Goal: Navigation & Orientation: Find specific page/section

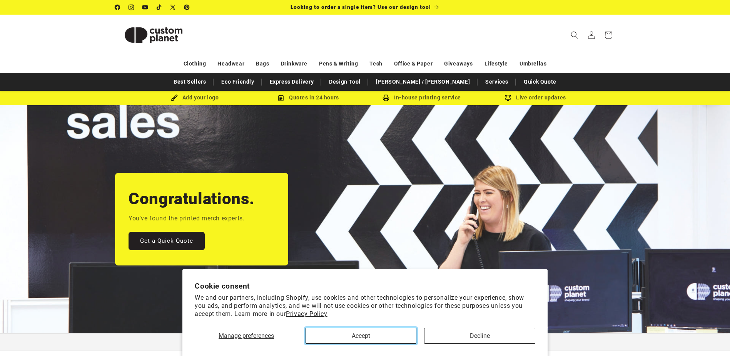
click at [392, 338] on button "Accept" at bounding box center [361, 336] width 111 height 16
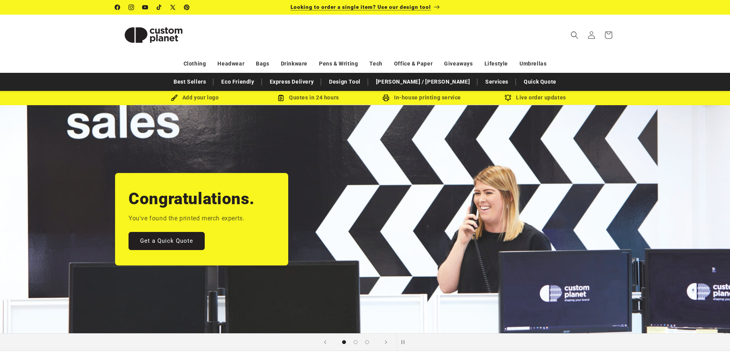
click at [423, 12] on p "Looking to order a single item? Use our design tool" at bounding box center [365, 7] width 149 height 15
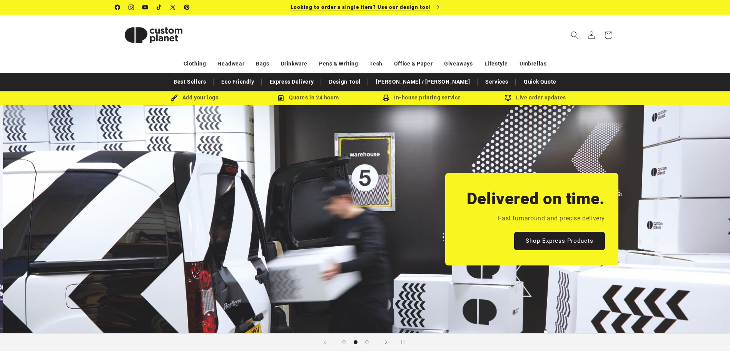
scroll to position [0, 730]
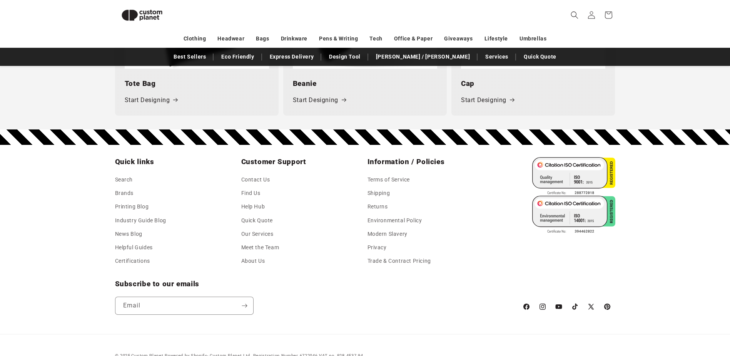
scroll to position [1183, 0]
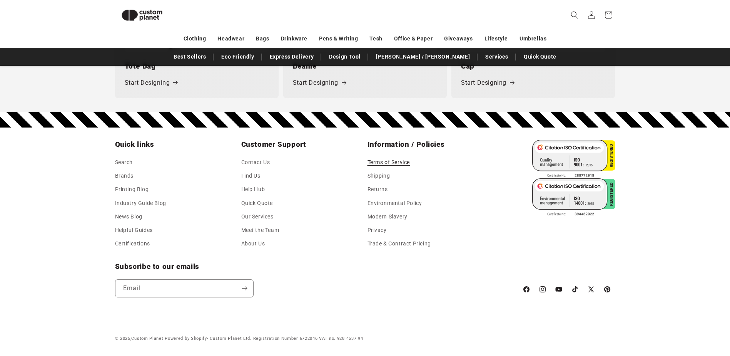
click at [391, 165] on link "Terms of Service" at bounding box center [389, 163] width 43 height 12
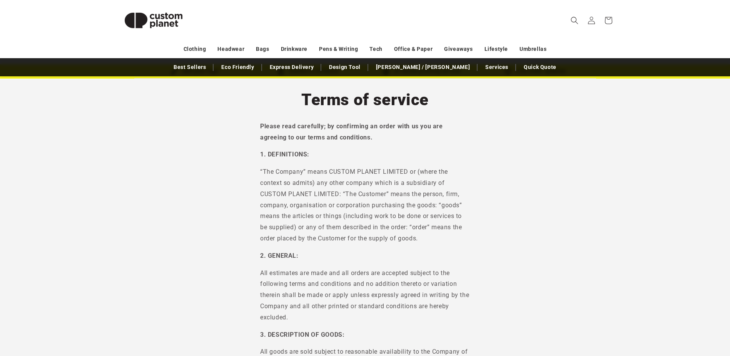
scroll to position [38, 0]
